Goal: Navigation & Orientation: Find specific page/section

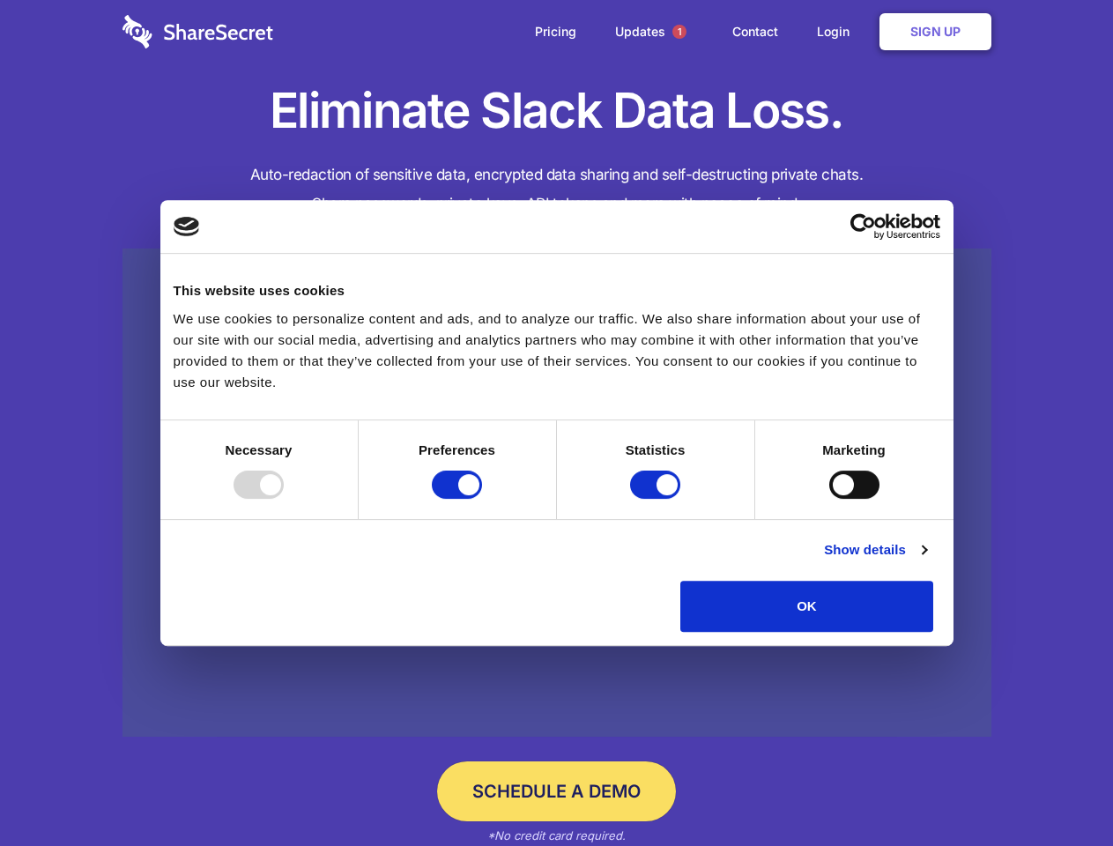
click at [284, 499] on div at bounding box center [259, 485] width 50 height 28
click at [482, 499] on input "Preferences" at bounding box center [457, 485] width 50 height 28
checkbox input "false"
click at [658, 499] on input "Statistics" at bounding box center [655, 485] width 50 height 28
checkbox input "false"
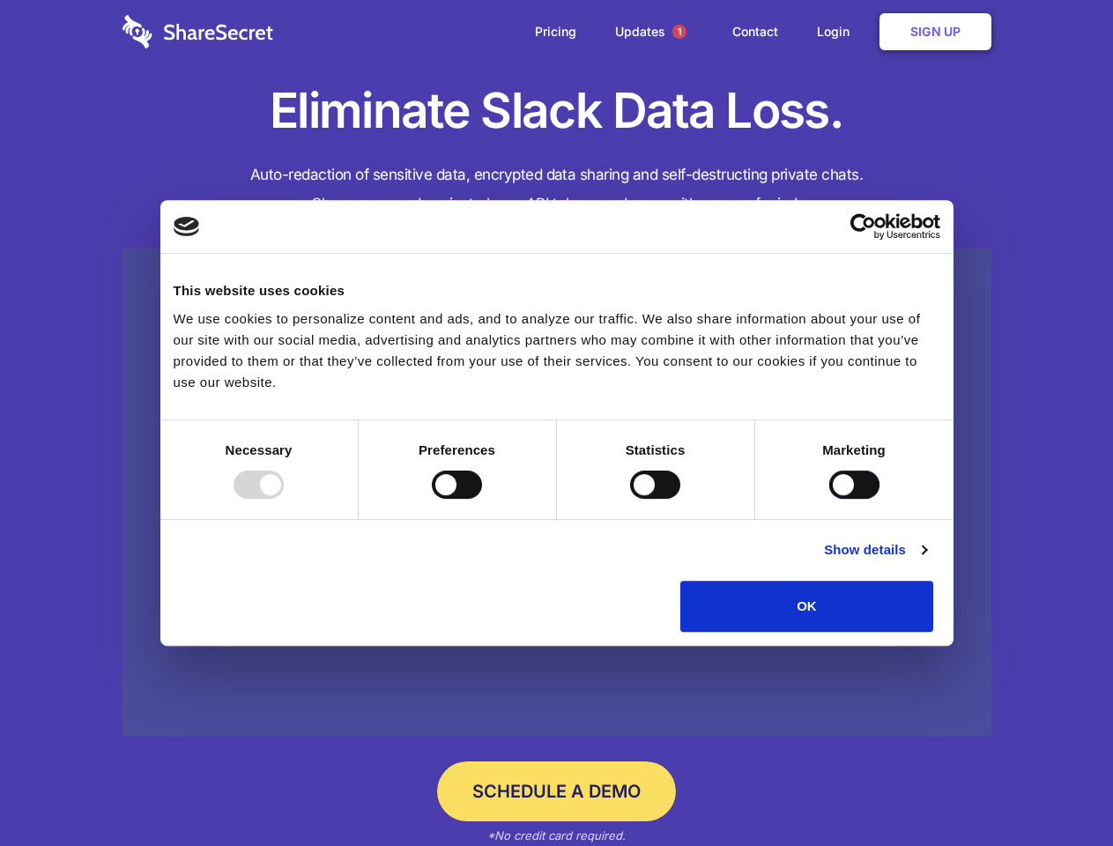
click at [829, 499] on input "Marketing" at bounding box center [854, 485] width 50 height 28
checkbox input "true"
click at [926, 561] on link "Show details" at bounding box center [875, 549] width 102 height 21
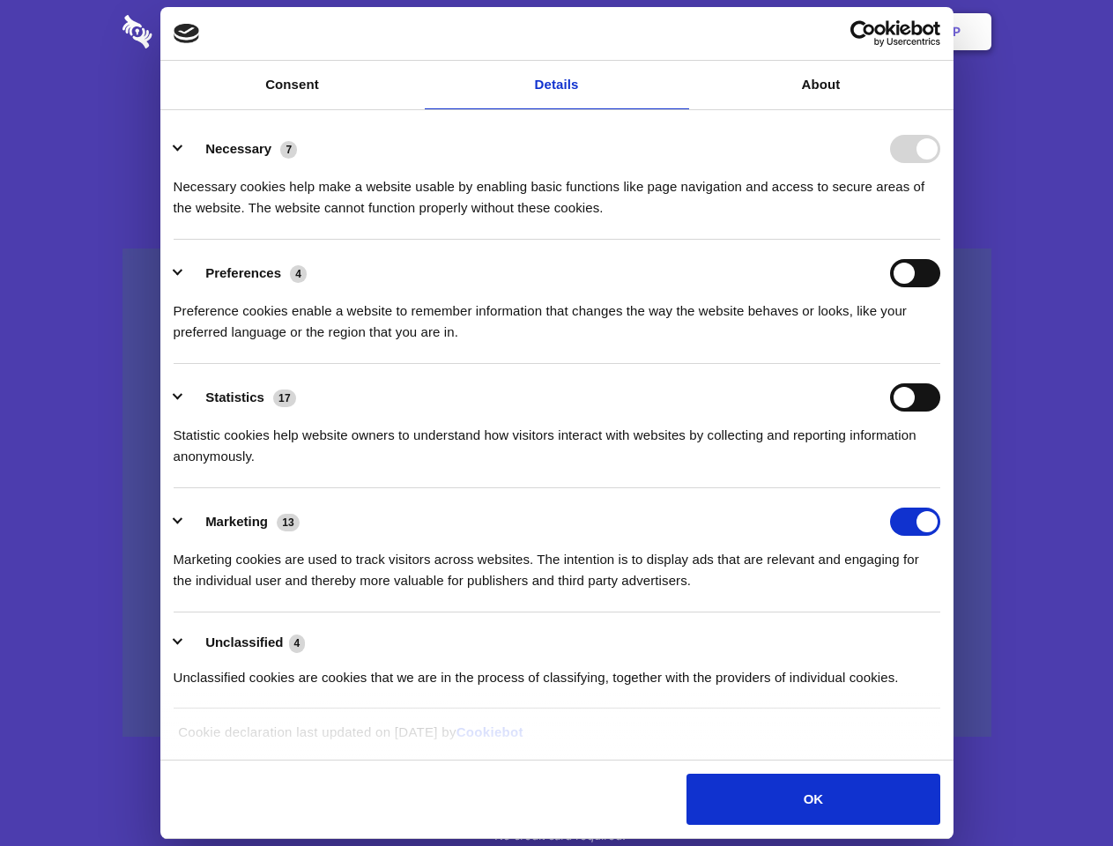
click at [940, 343] on div "Preference cookies enable a website to remember information that changes the wa…" at bounding box center [557, 315] width 767 height 56
click at [679, 32] on span "1" at bounding box center [680, 32] width 14 height 14
